Goal: Transaction & Acquisition: Subscribe to service/newsletter

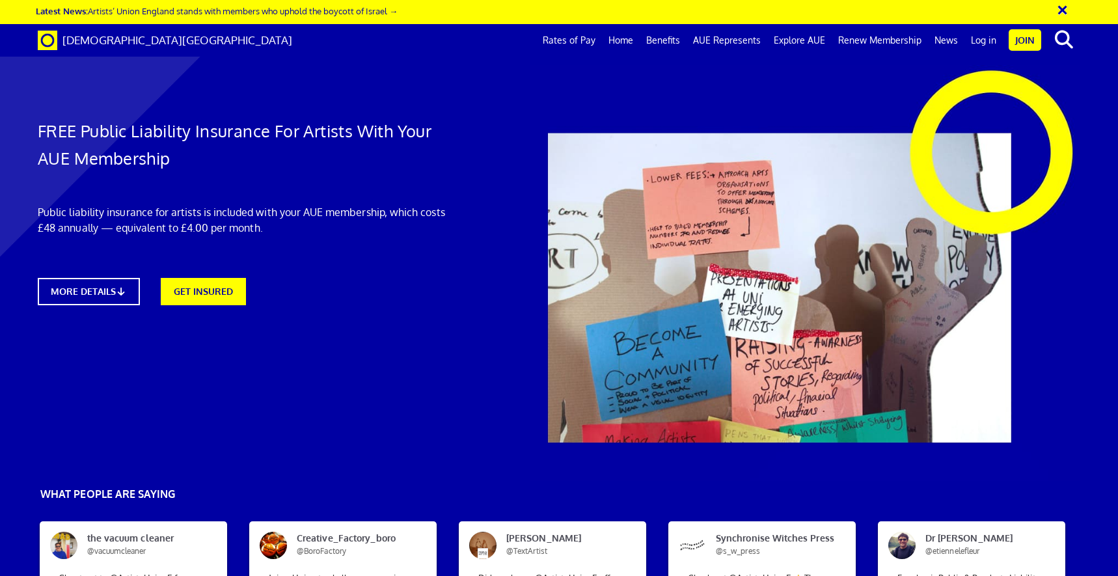
scroll to position [0, 15]
click at [239, 291] on link "GET INSURED" at bounding box center [204, 290] width 94 height 30
click at [111, 293] on link "MORE DETAILS" at bounding box center [89, 291] width 113 height 30
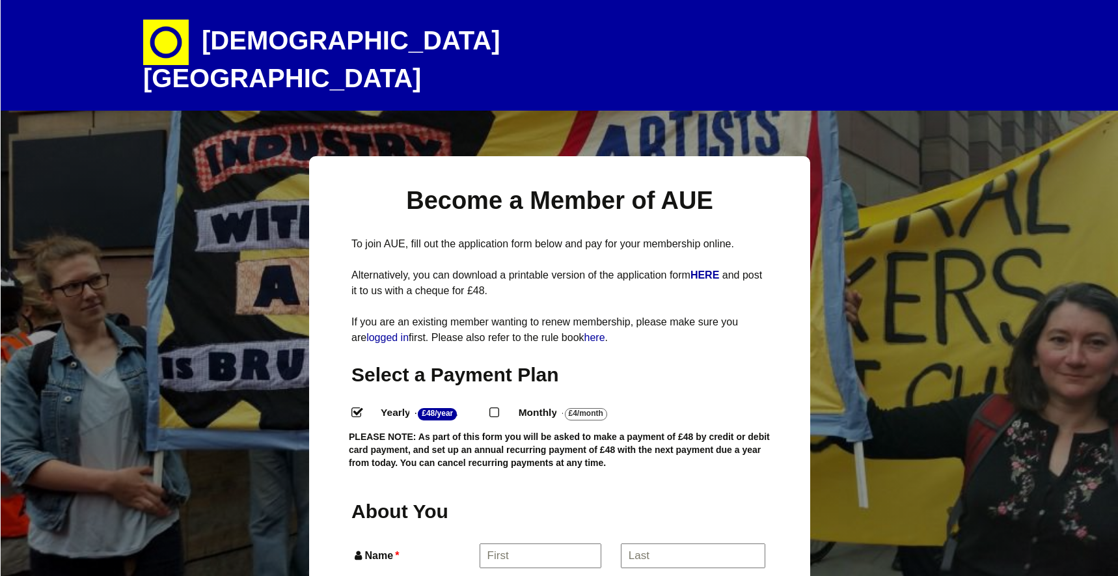
select select
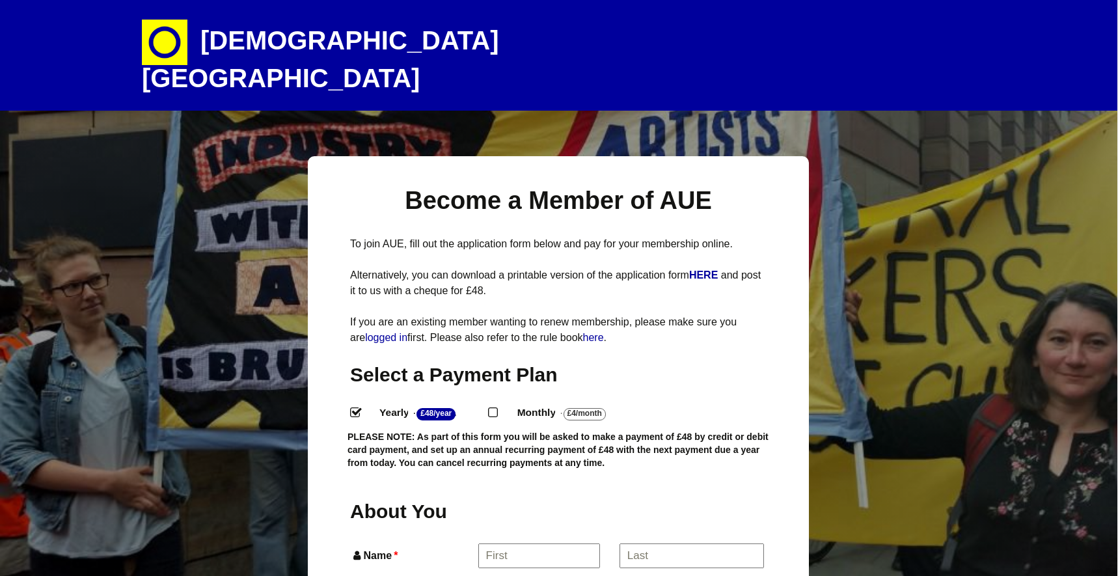
scroll to position [0, 1]
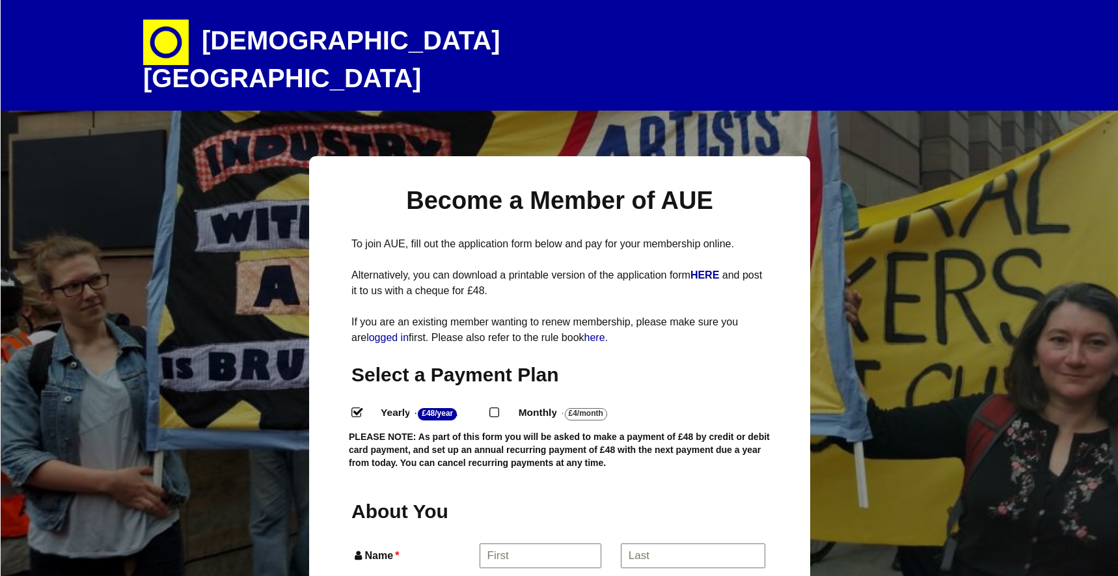
select select
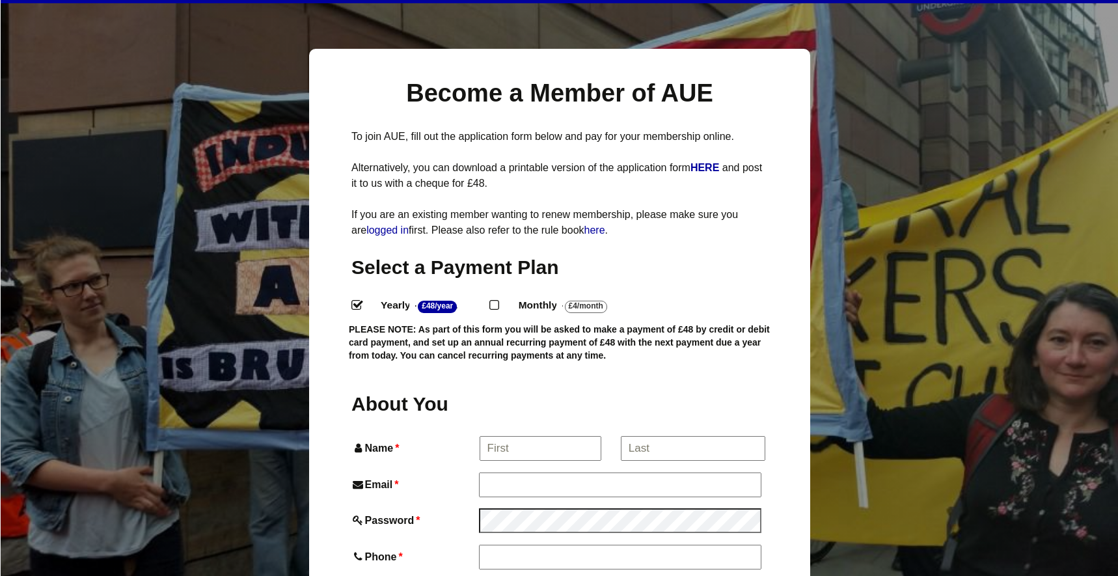
scroll to position [110, 0]
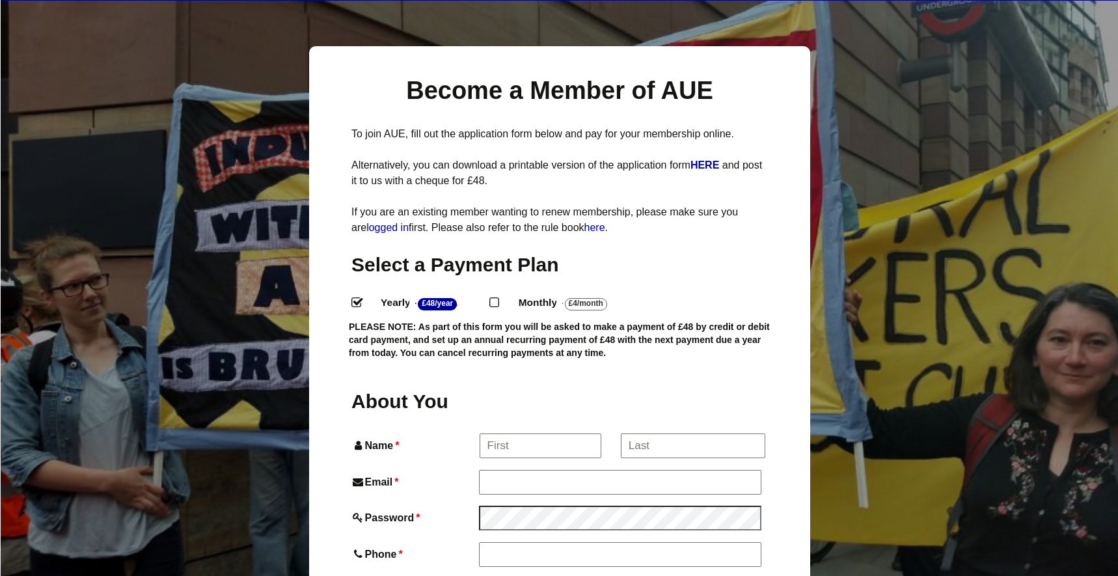
click at [496, 297] on input "Monthly - £4/Month ." at bounding box center [493, 301] width 8 height 8
radio input "true"
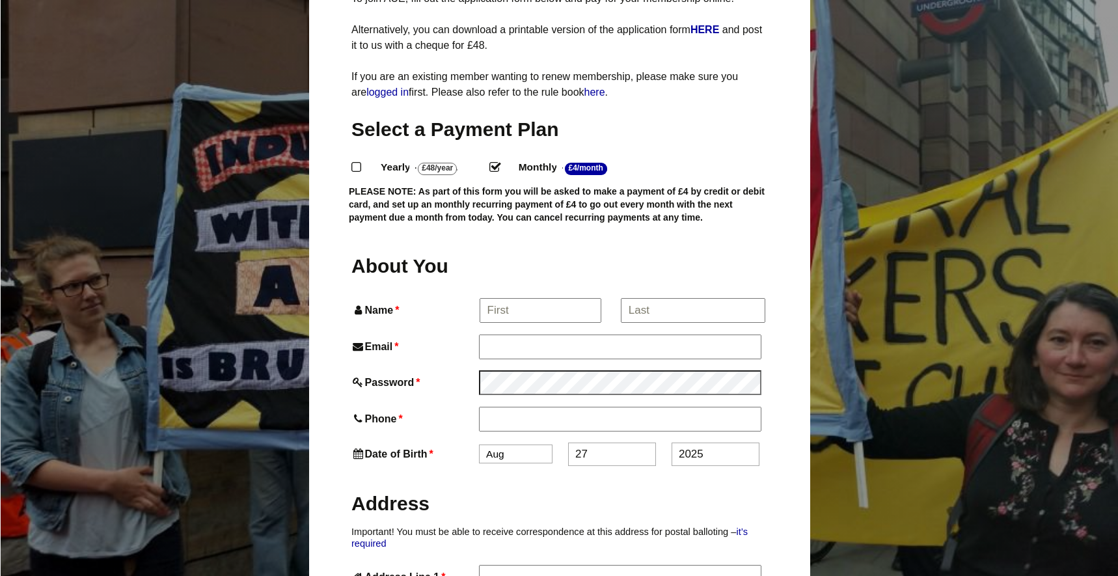
scroll to position [245, 0]
click at [537, 299] on input "Name *" at bounding box center [539, 310] width 121 height 23
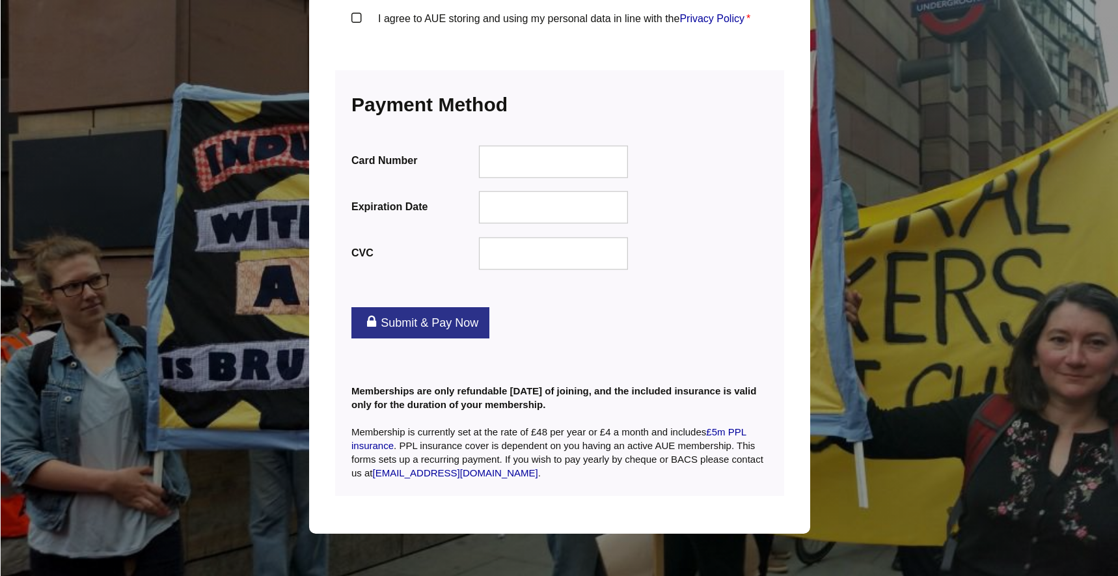
scroll to position [1603, 0]
